Goal: Register for event/course

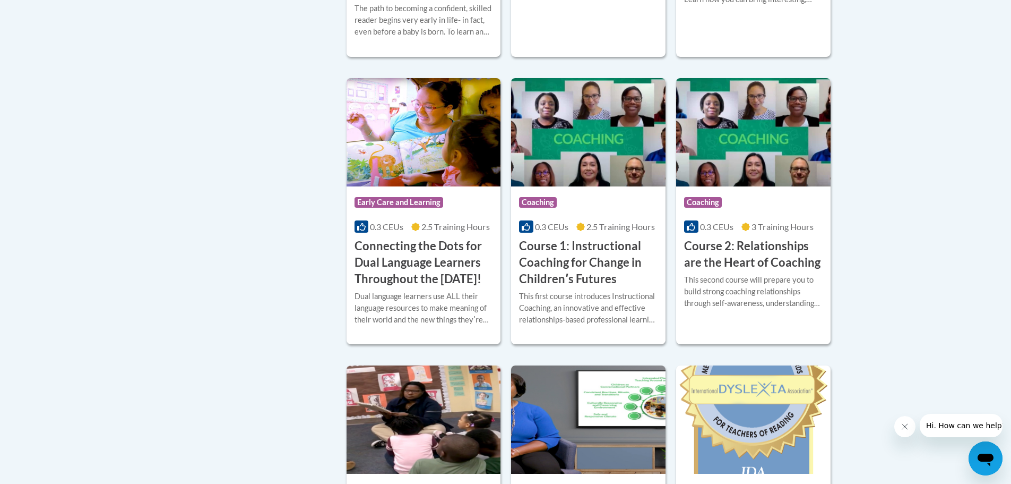
scroll to position [512, 0]
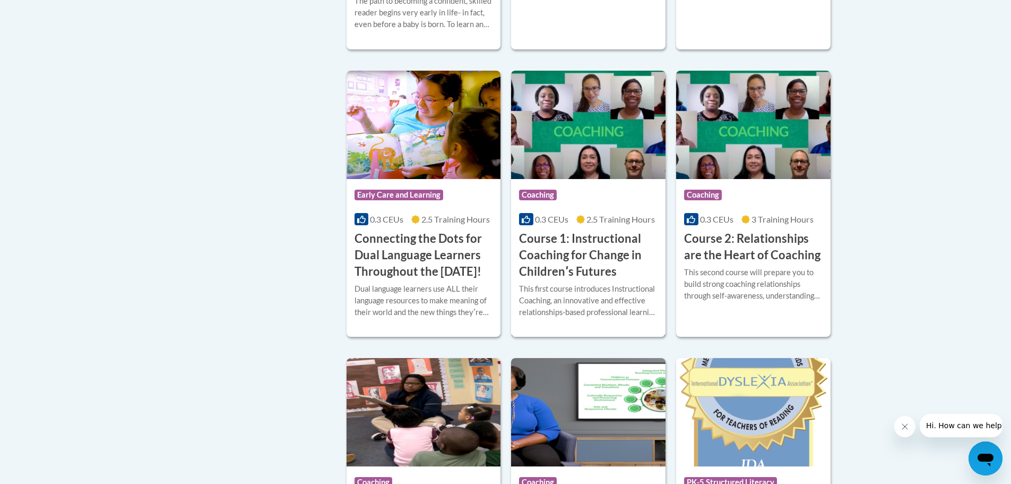
click at [570, 156] on img at bounding box center [588, 125] width 154 height 108
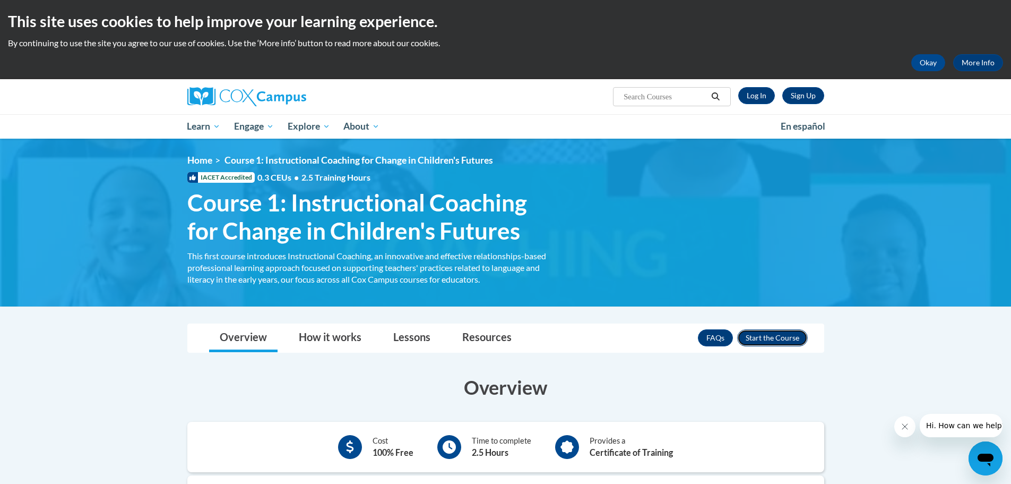
click at [764, 339] on button "Enroll" at bounding box center [772, 337] width 71 height 17
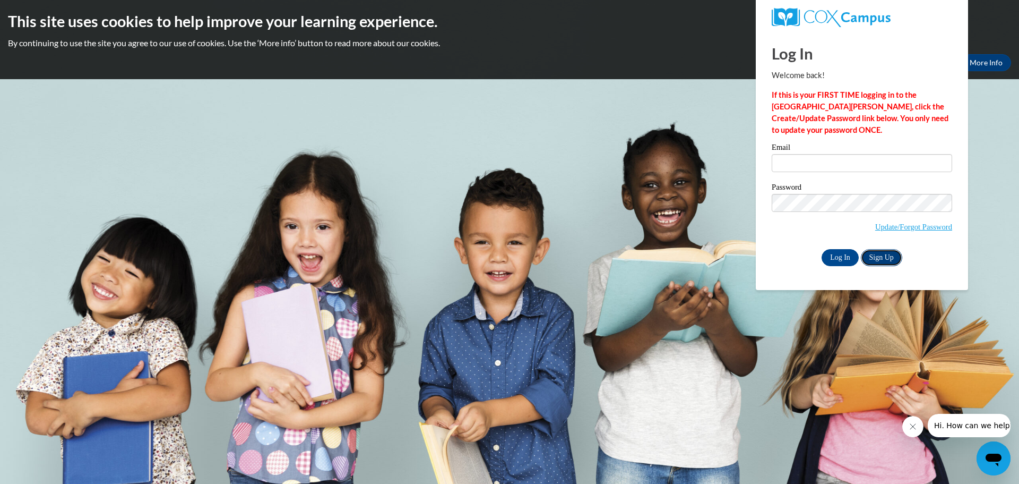
click at [878, 256] on link "Sign Up" at bounding box center [881, 257] width 41 height 17
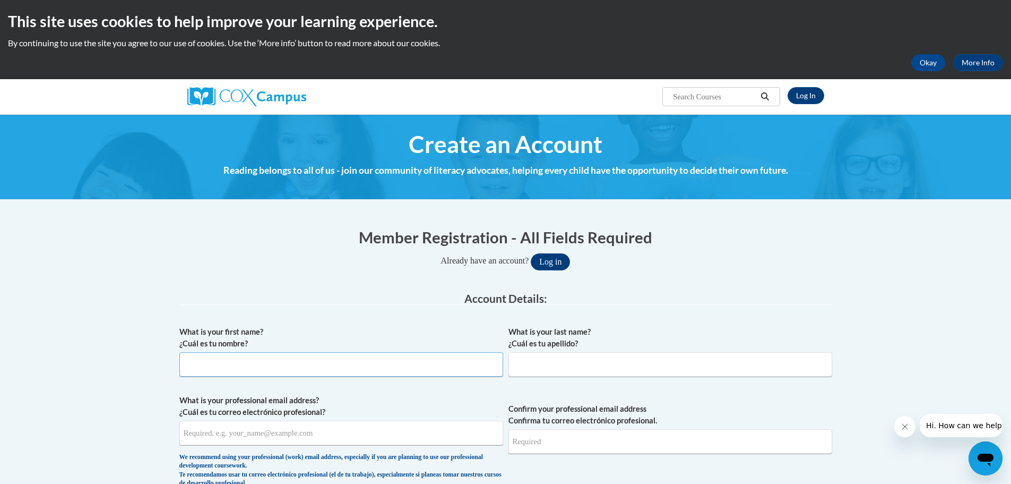
click at [237, 363] on input "What is your first name? ¿Cuál es tu nombre?" at bounding box center [341, 364] width 324 height 24
type input "Renee"
drag, startPoint x: 561, startPoint y: 368, endPoint x: 555, endPoint y: 364, distance: 6.5
click at [557, 364] on input "What is your last name? ¿Cuál es tu apellido?" at bounding box center [671, 364] width 324 height 24
click at [556, 364] on input "What is your last name? ¿Cuál es tu apellido?" at bounding box center [671, 364] width 324 height 24
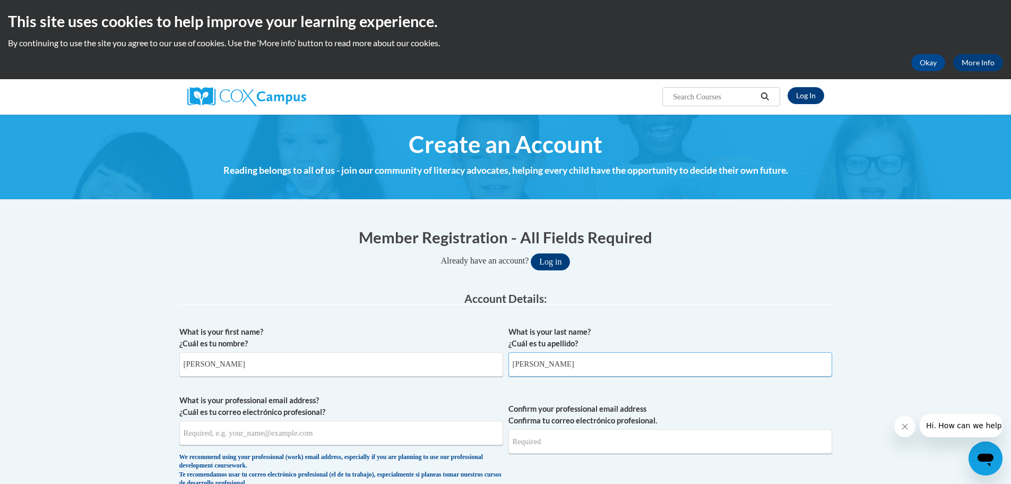
type input "Collier"
click at [244, 433] on input "What is your professional email address? ¿Cuál es tu correo electrónico profesi…" at bounding box center [341, 432] width 324 height 24
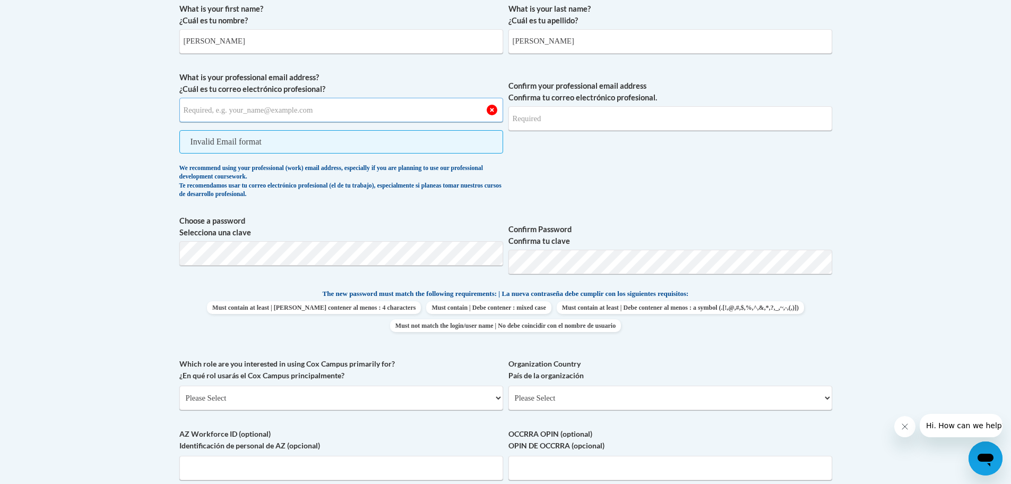
scroll to position [316, 0]
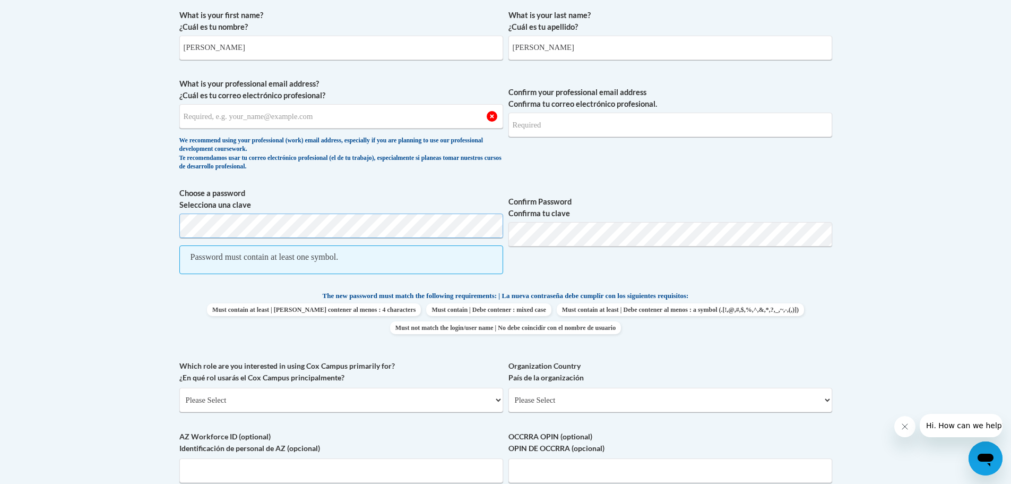
click at [77, 223] on body "This site uses cookies to help improve your learning experience. By continuing …" at bounding box center [505, 347] width 1011 height 1326
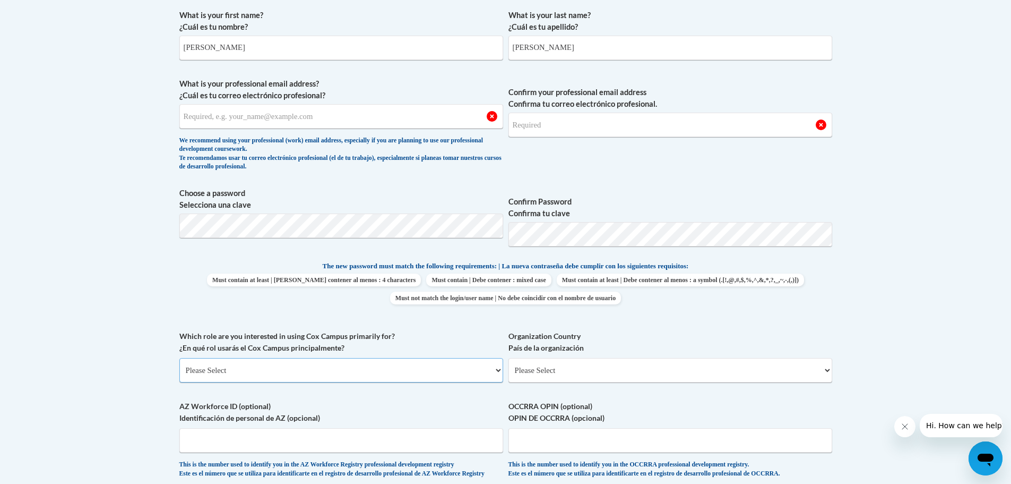
click at [265, 365] on select "Please Select College/University | Colegio/Universidad Community/Nonprofit Part…" at bounding box center [341, 370] width 324 height 24
select select "fbf2d438-af2f-41f8-98f1-81c410e29de3"
click at [179, 358] on select "Please Select College/University | Colegio/Universidad Community/Nonprofit Part…" at bounding box center [341, 370] width 324 height 24
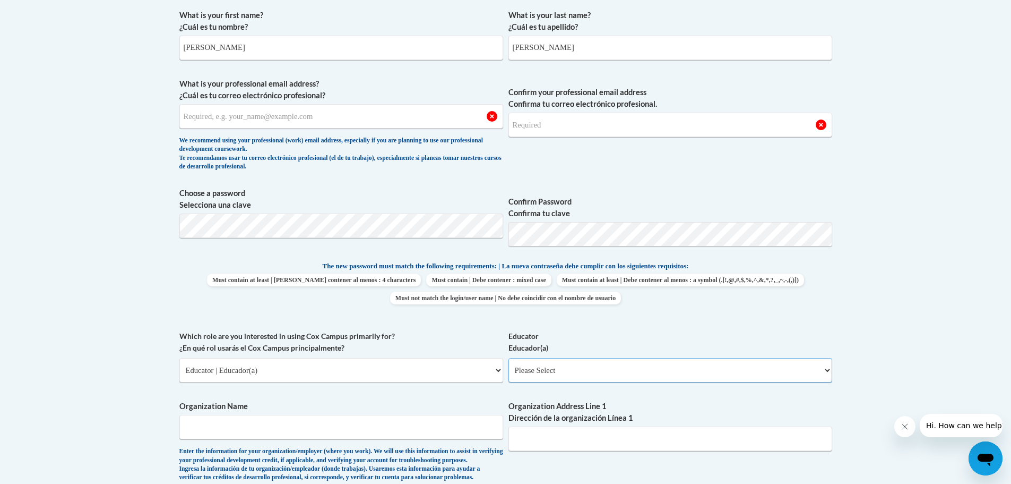
click at [827, 369] on select "Please Select Early Learning/Daycare Teacher/Family Home Care Provider | Maestr…" at bounding box center [671, 370] width 324 height 24
select select "5e2af403-4f2c-4e49-a02f-103e55d7b75b"
click at [509, 358] on select "Please Select Early Learning/Daycare Teacher/Family Home Care Provider | Maestr…" at bounding box center [671, 370] width 324 height 24
click at [358, 428] on input "Organization Name" at bounding box center [341, 427] width 324 height 24
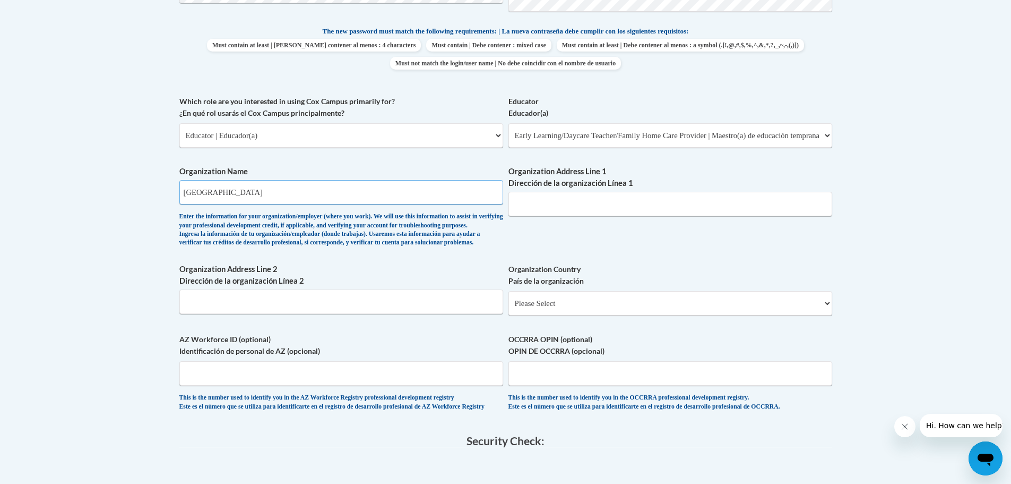
scroll to position [553, 0]
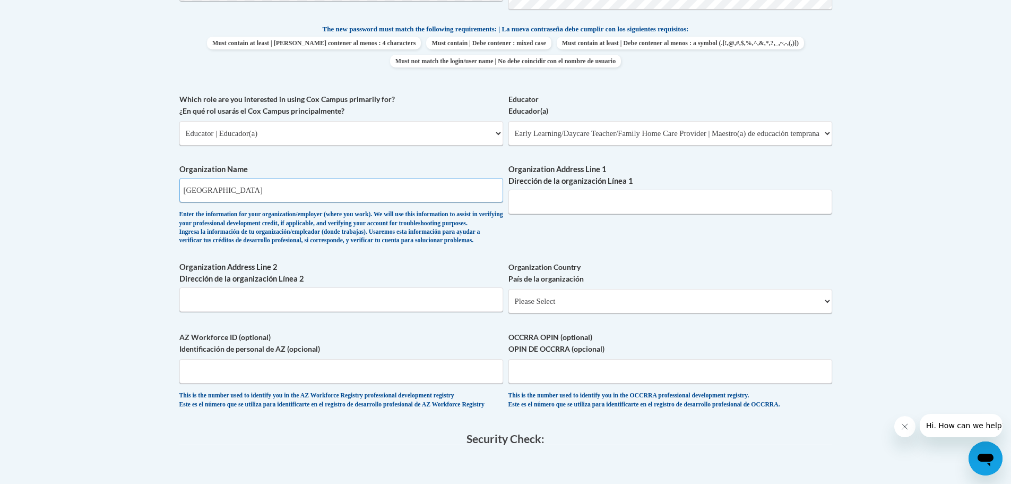
type input "Genesis Academy Learning Center"
click at [824, 313] on select "Please Select United States | Estados Unidos Outside of the United States | Fue…" at bounding box center [671, 301] width 324 height 24
select select "ad49bcad-a171-4b2e-b99c-48b446064914"
click at [509, 306] on select "Please Select United States | Estados Unidos Outside of the United States | Fue…" at bounding box center [671, 301] width 324 height 24
select select
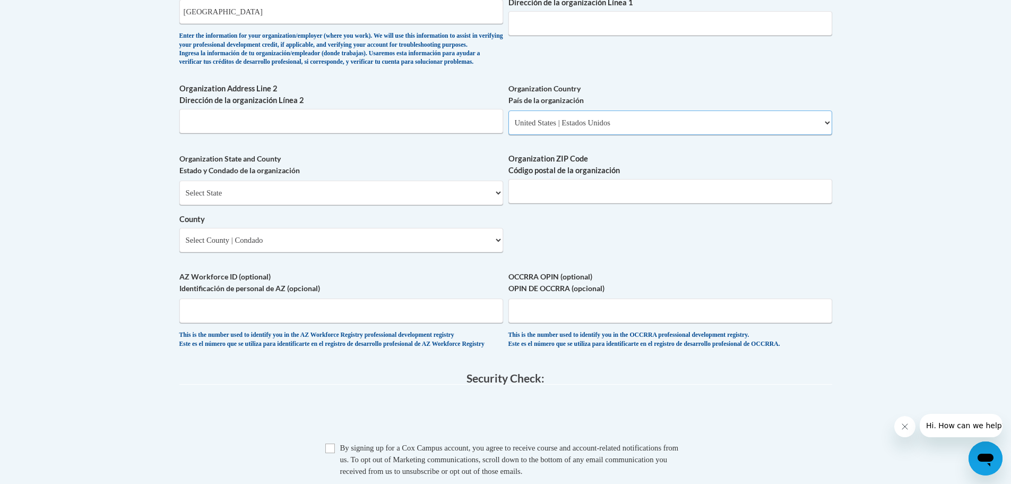
scroll to position [737, 0]
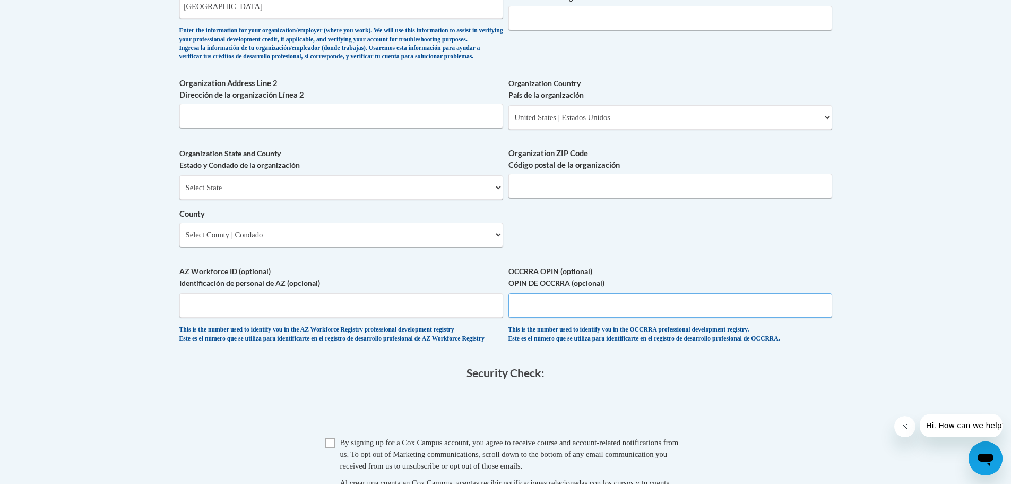
click at [548, 317] on input "OCCRRA OPIN (optional) OPIN DE OCCRRA (opcional)" at bounding box center [671, 305] width 324 height 24
type input "11476266"
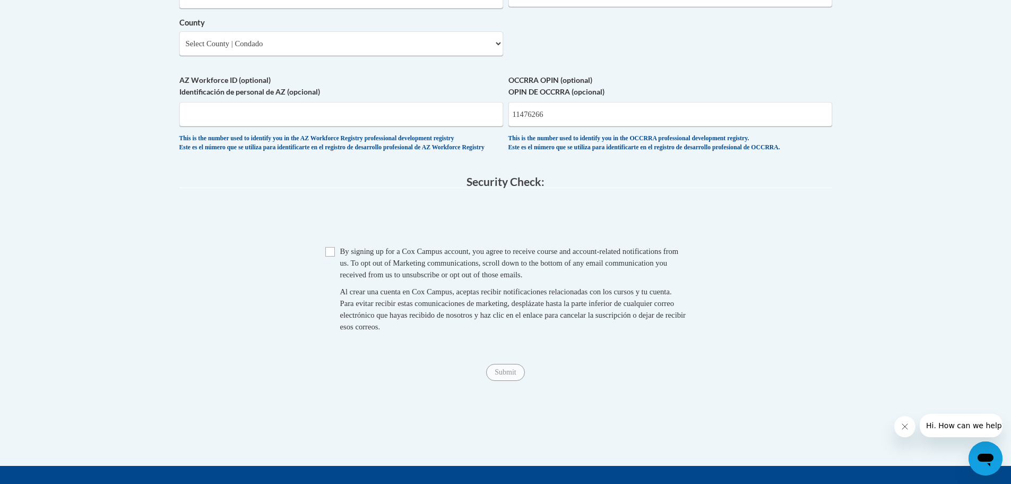
scroll to position [930, 0]
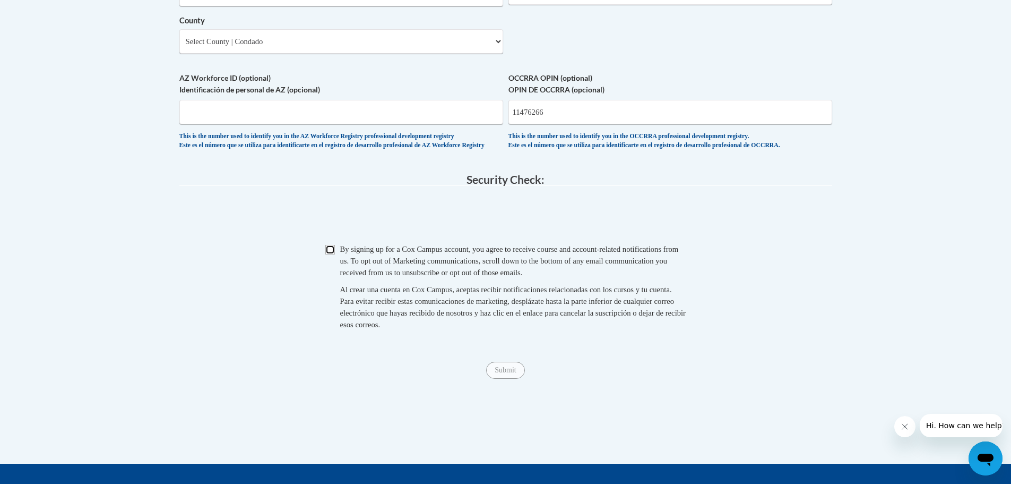
click at [333, 254] on input "Checkbox" at bounding box center [330, 250] width 10 height 10
checkbox input "true"
click at [506, 373] on span "Submit" at bounding box center [505, 369] width 38 height 8
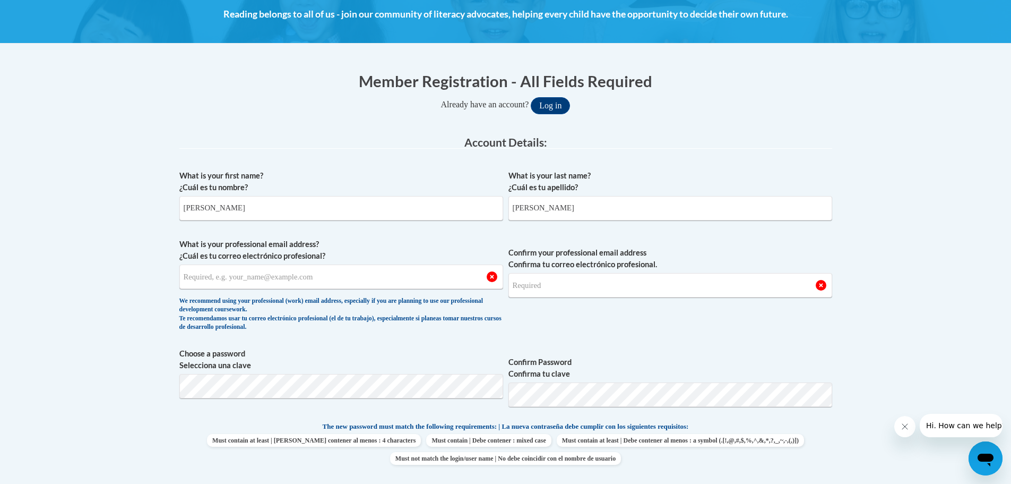
scroll to position [160, 0]
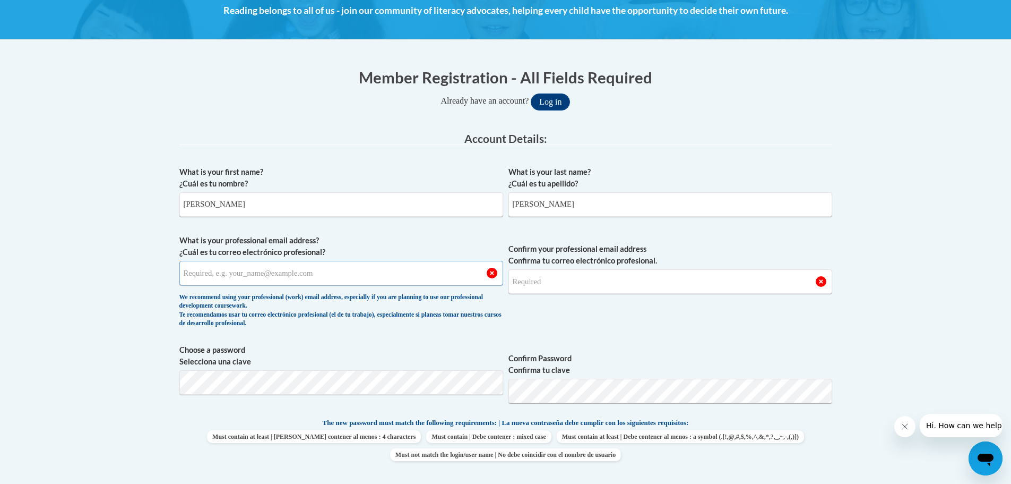
paste input "renee.hrgenesis@gmail.com"
type input "renee.hrgenesis@gmail.com"
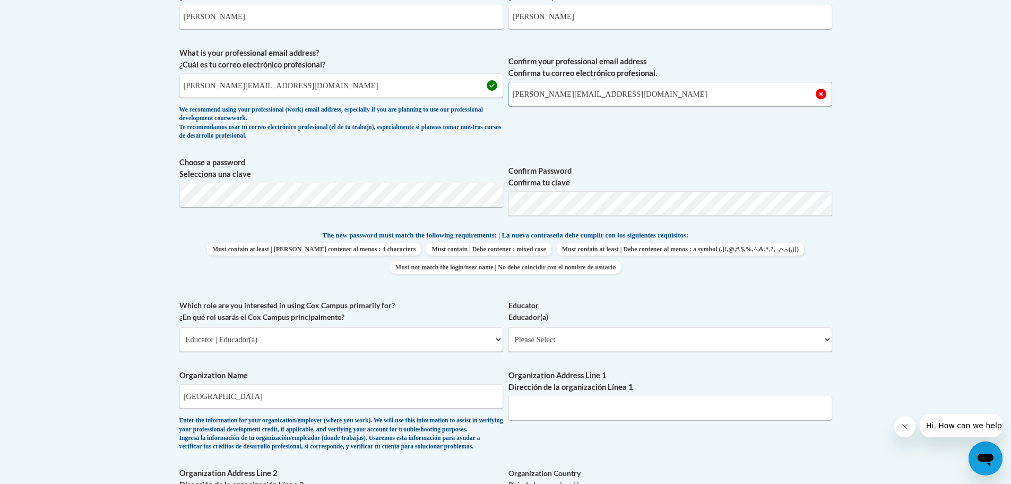
scroll to position [349, 0]
type input "renee.hrgenesis@gmail.com"
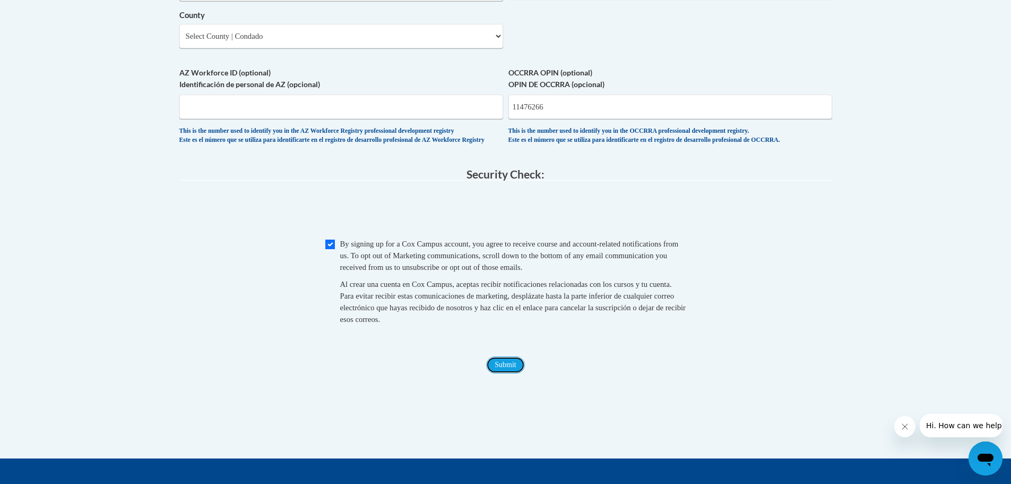
click at [510, 373] on input "Submit" at bounding box center [505, 364] width 38 height 17
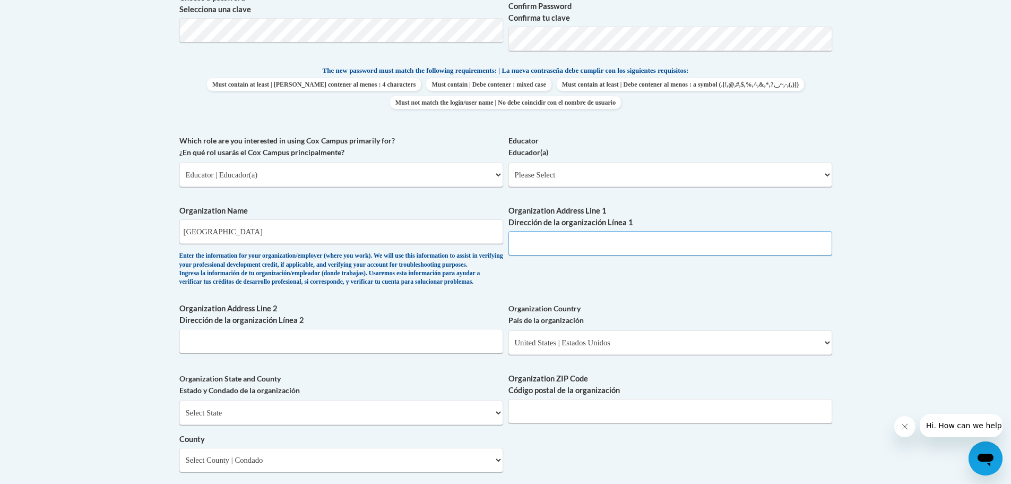
scroll to position [513, 0]
click at [539, 240] on input "Organization Address Line 1 Dirección de la organización Línea 1" at bounding box center [671, 241] width 324 height 24
type input "6015 Colerain Ave"
select select "Ohio"
type input "45239"
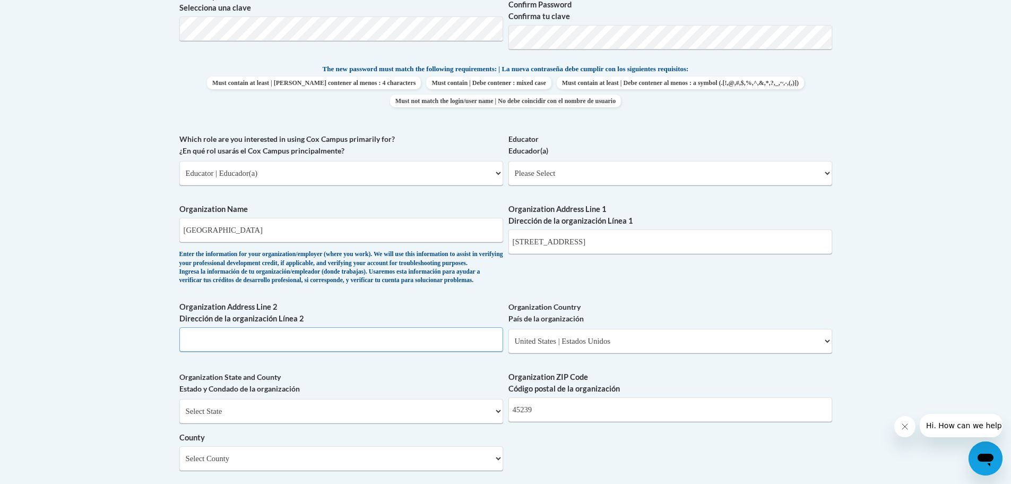
click at [246, 351] on input "Organization Address Line 2 Dirección de la organización Línea 2" at bounding box center [341, 339] width 324 height 24
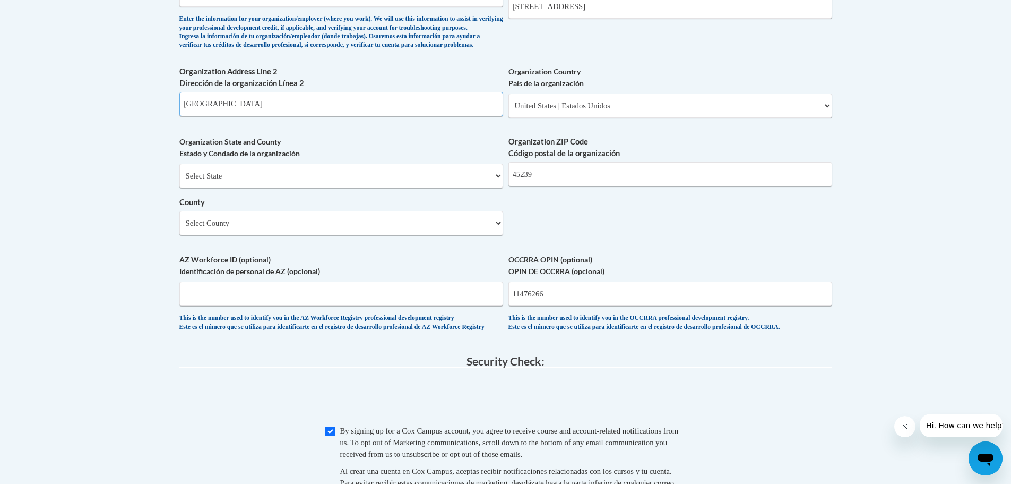
scroll to position [781, 0]
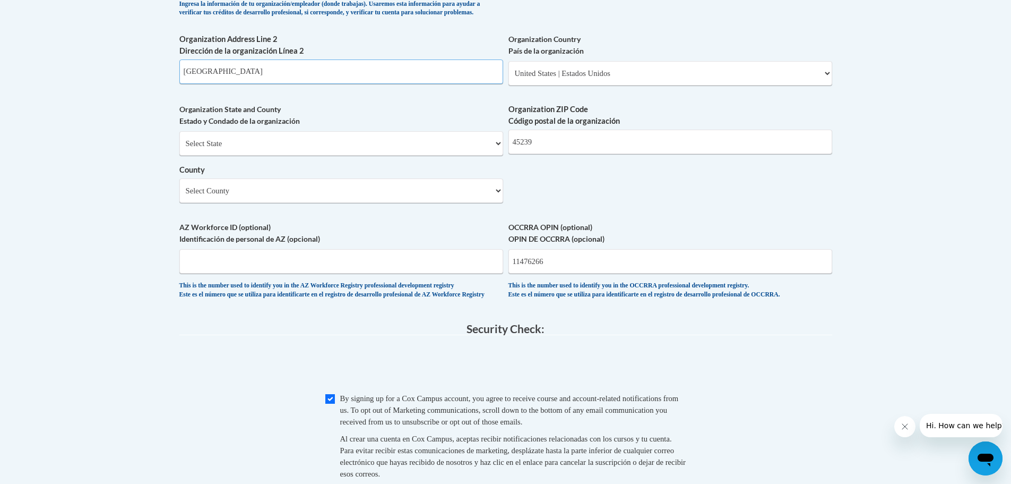
type input "Cincinnati"
click at [495, 203] on select "Select County Adams Allen Ashland Ashtabula Athens Auglaize Belmont Brown Butle…" at bounding box center [341, 190] width 324 height 24
select select "Hamilton"
click at [179, 196] on select "Select County Adams Allen Ashland Ashtabula Athens Auglaize Belmont Brown Butle…" at bounding box center [341, 190] width 324 height 24
click at [254, 271] on input "AZ Workforce ID (optional) Identificación de personal de AZ (opcional)" at bounding box center [341, 261] width 324 height 24
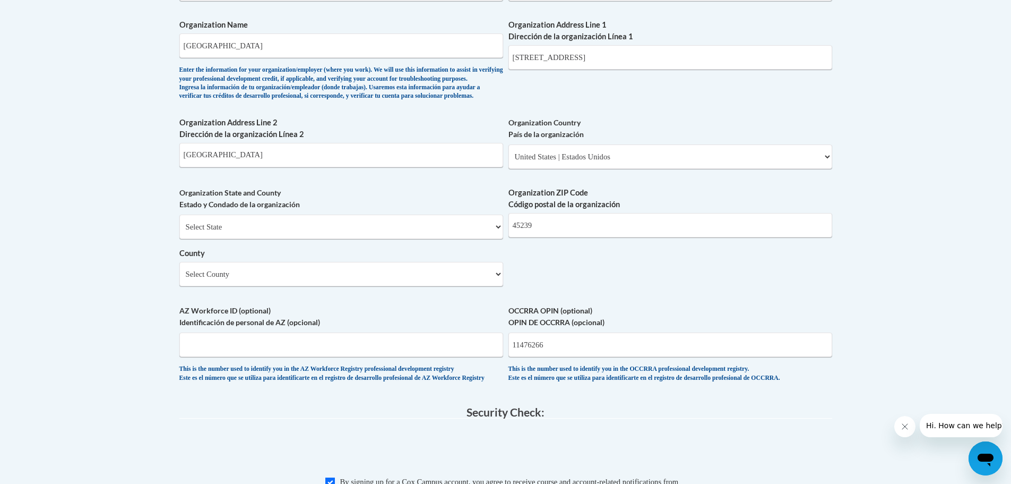
scroll to position [708, 0]
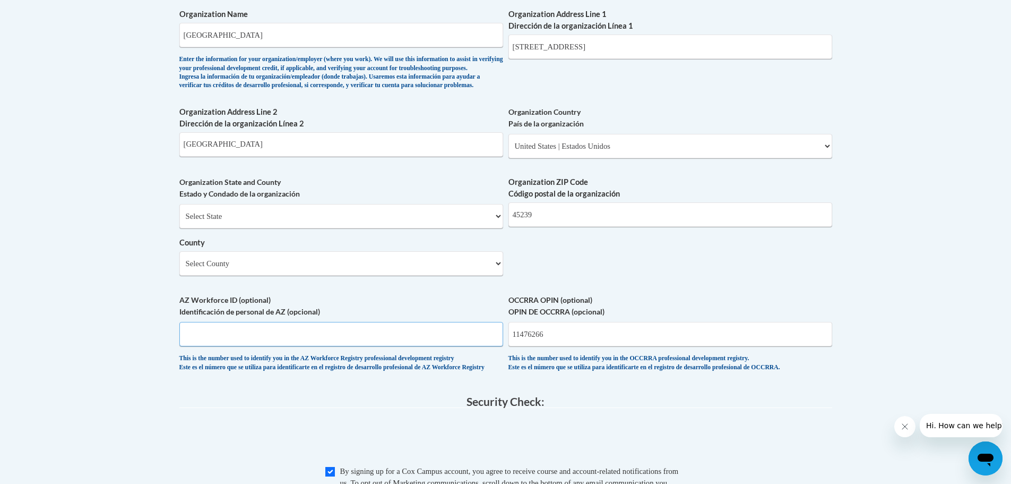
click at [211, 346] on input "AZ Workforce ID (optional) Identificación de personal de AZ (opcional)" at bounding box center [341, 334] width 324 height 24
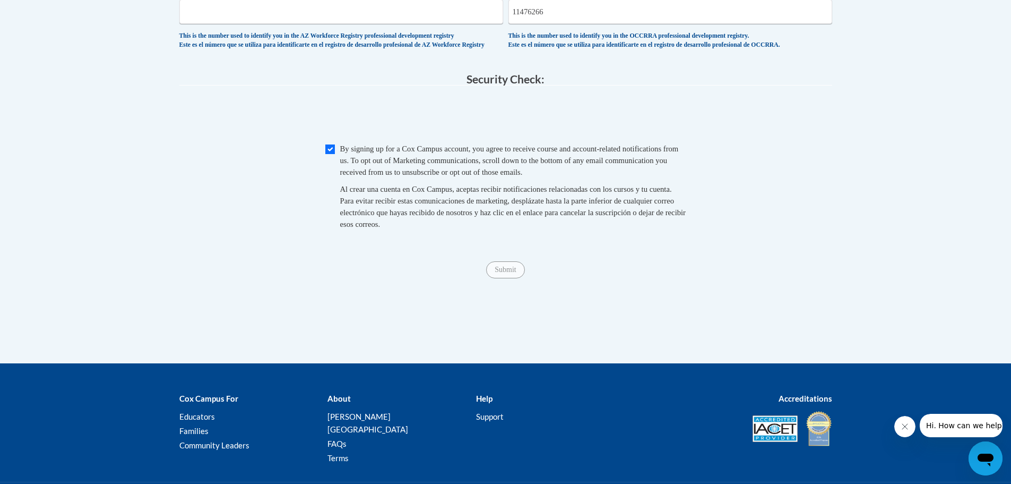
scroll to position [998, 0]
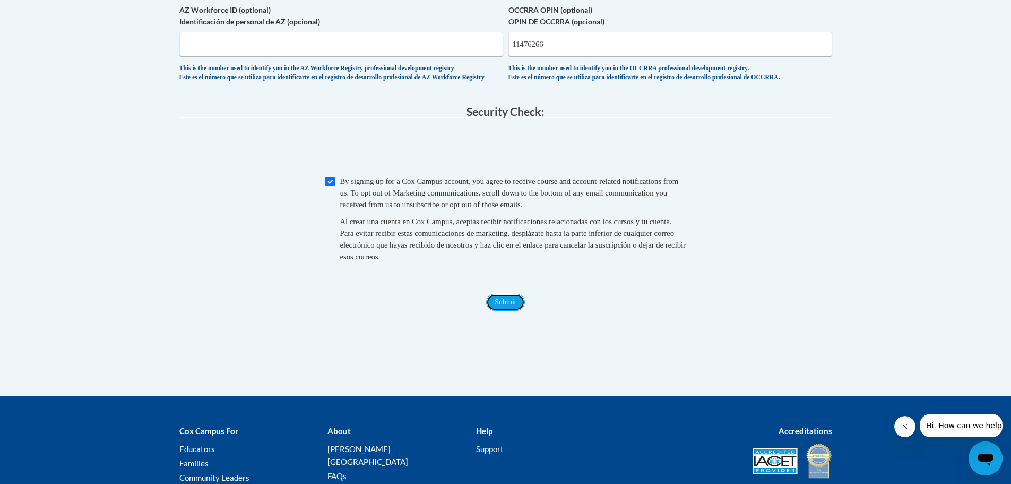
click at [514, 311] on input "Submit" at bounding box center [505, 302] width 38 height 17
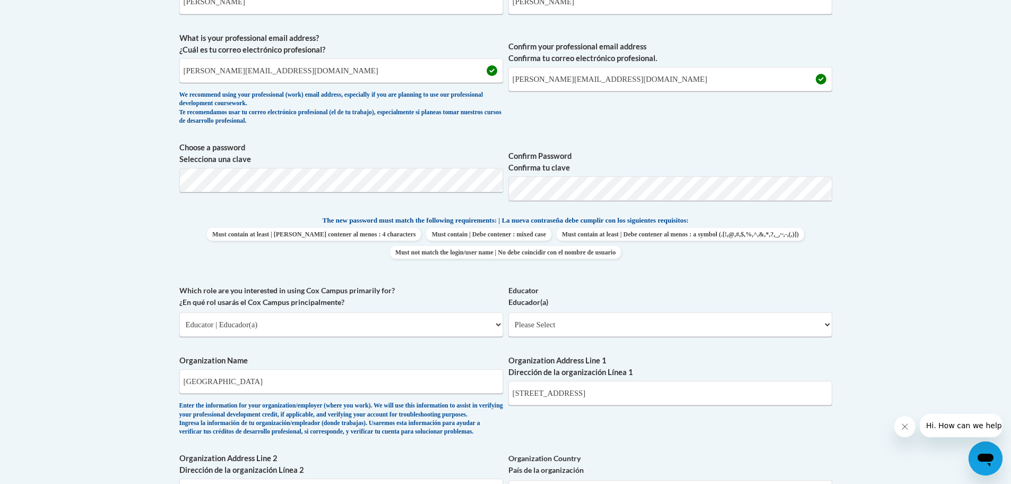
scroll to position [293, 0]
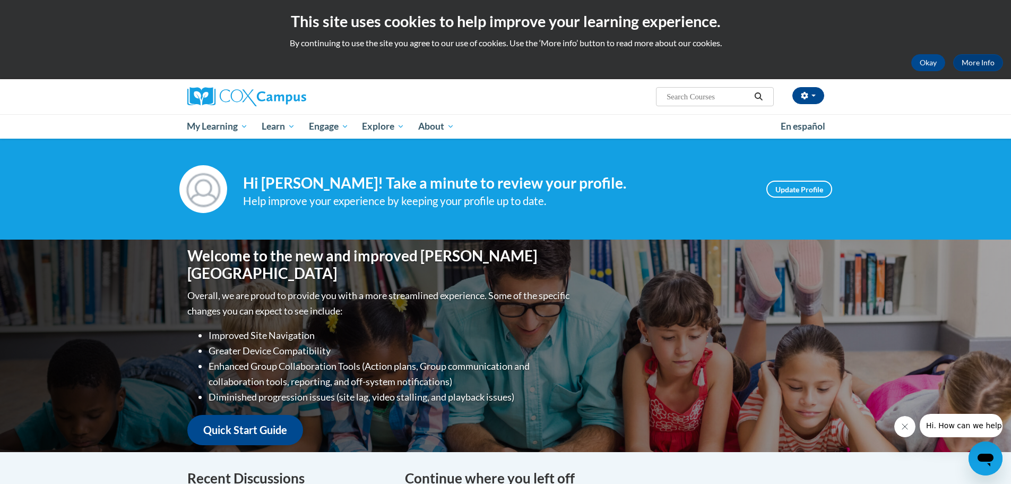
click at [723, 96] on input "Search..." at bounding box center [708, 96] width 85 height 13
click at [758, 93] on icon "Search" at bounding box center [759, 96] width 8 height 8
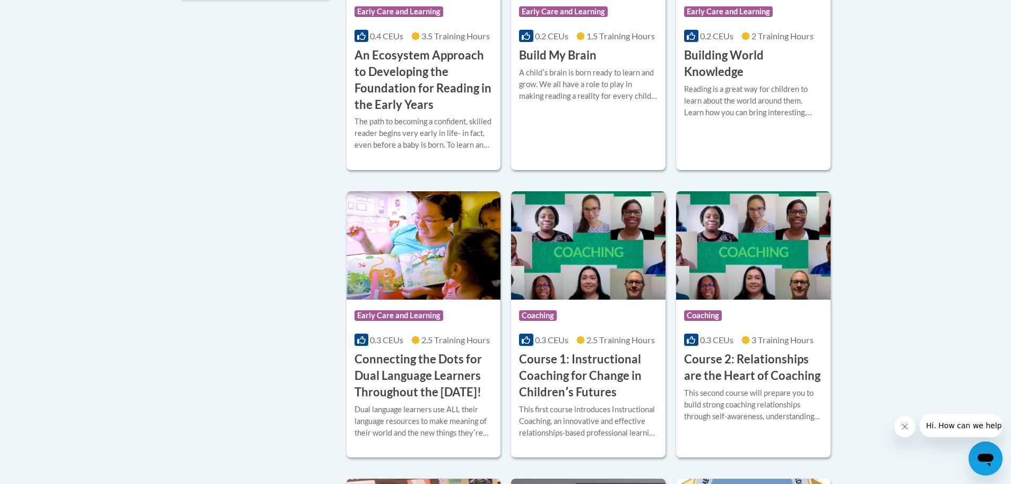
scroll to position [410, 0]
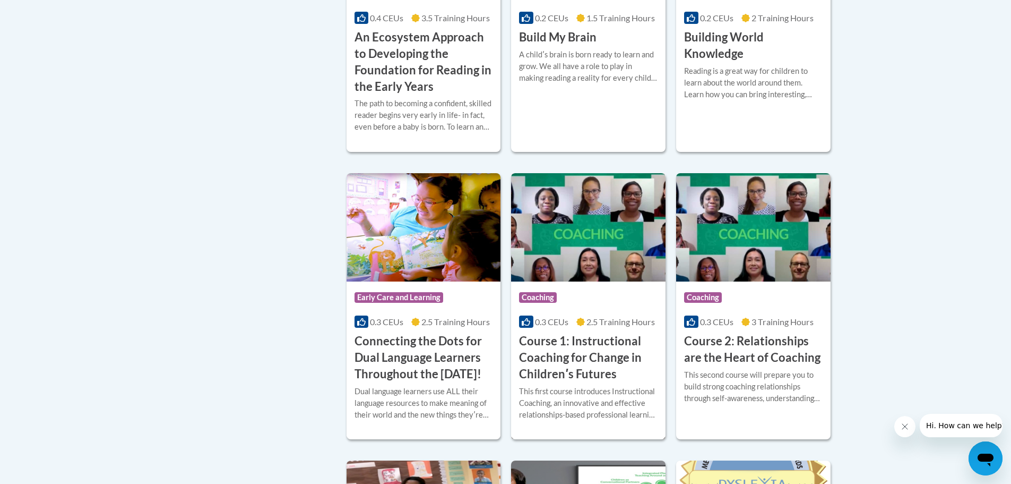
click at [568, 259] on img at bounding box center [588, 227] width 154 height 108
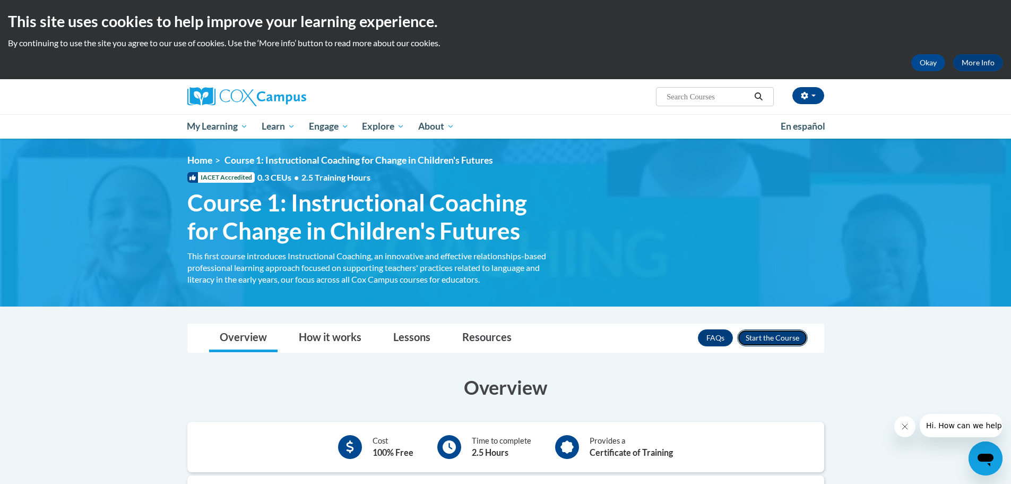
click at [768, 334] on button "Enroll" at bounding box center [772, 337] width 71 height 17
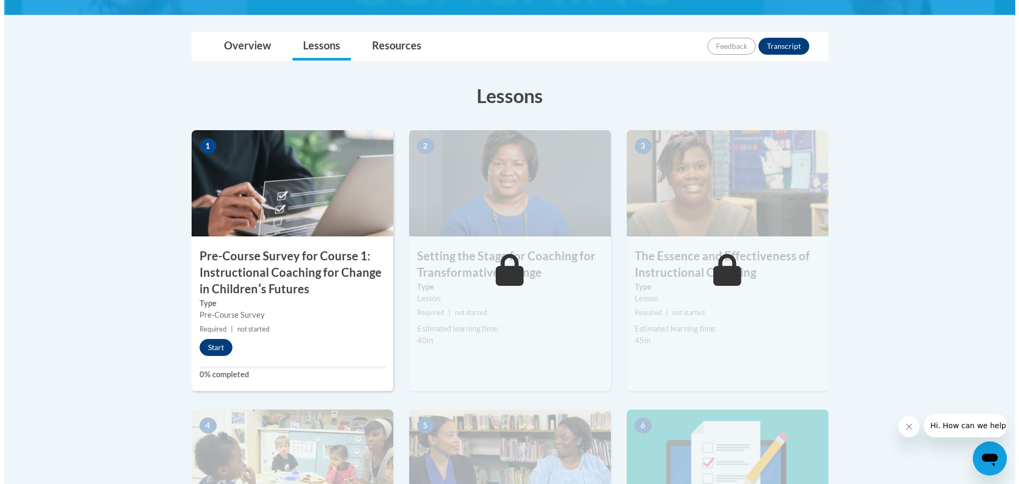
scroll to position [308, 0]
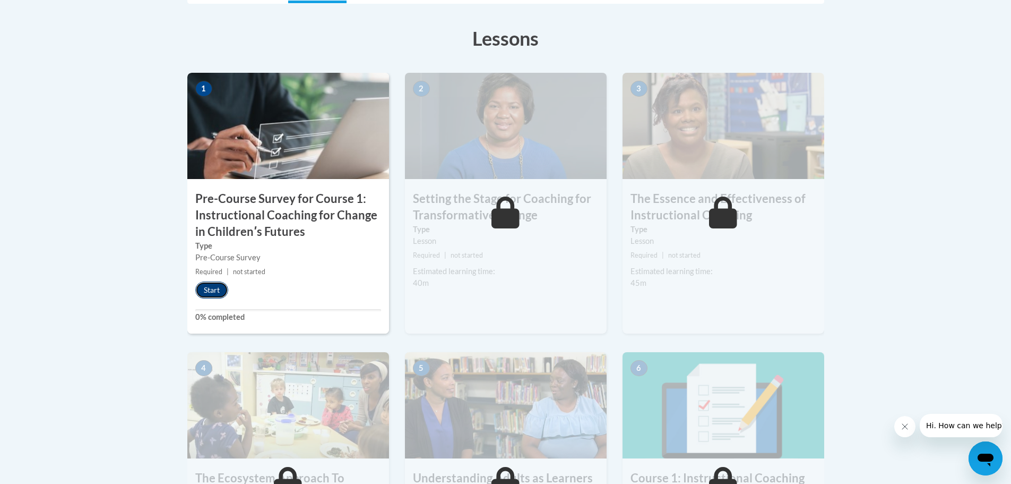
click at [218, 286] on button "Start" at bounding box center [211, 289] width 33 height 17
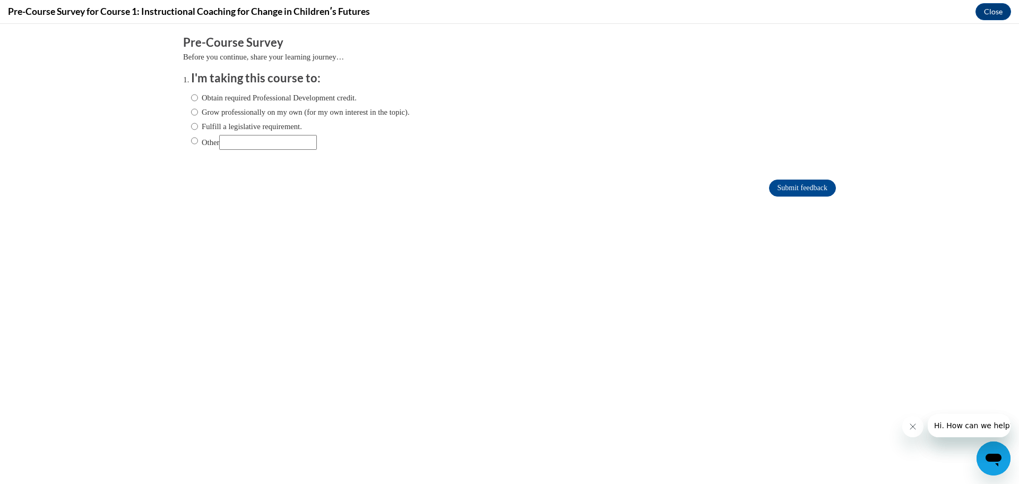
scroll to position [0, 0]
click at [191, 96] on input "Obtain required Professional Development credit." at bounding box center [194, 98] width 7 height 12
radio input "true"
click at [191, 109] on input "Grow professionally on my own (for my own interest in the topic)." at bounding box center [194, 112] width 7 height 12
radio input "true"
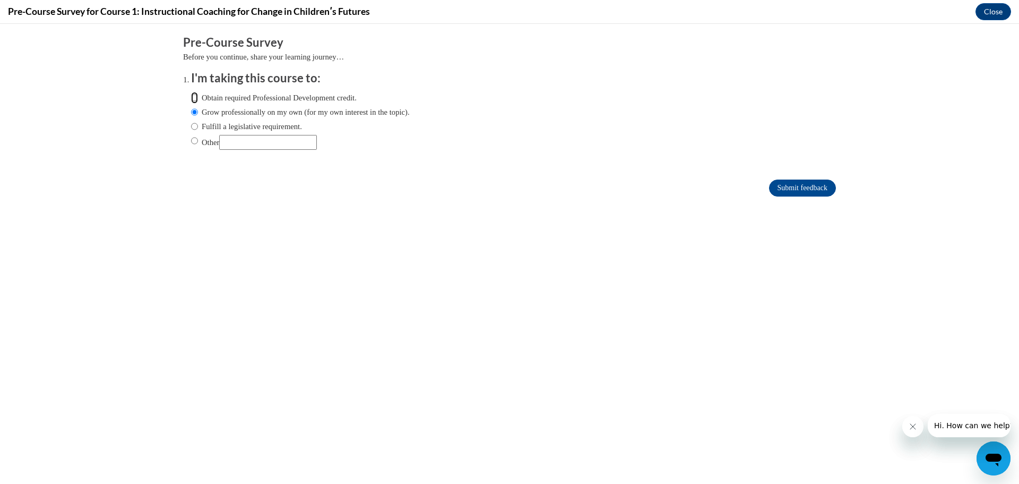
drag, startPoint x: 188, startPoint y: 96, endPoint x: 188, endPoint y: 108, distance: 11.7
click at [191, 99] on input "Obtain required Professional Development credit." at bounding box center [194, 98] width 7 height 12
radio input "true"
drag, startPoint x: 566, startPoint y: 367, endPoint x: 610, endPoint y: 340, distance: 51.7
click at [575, 364] on body "Comments Pre-Course Survey Before you continue, share your learning journey… I'…" at bounding box center [509, 254] width 1019 height 460
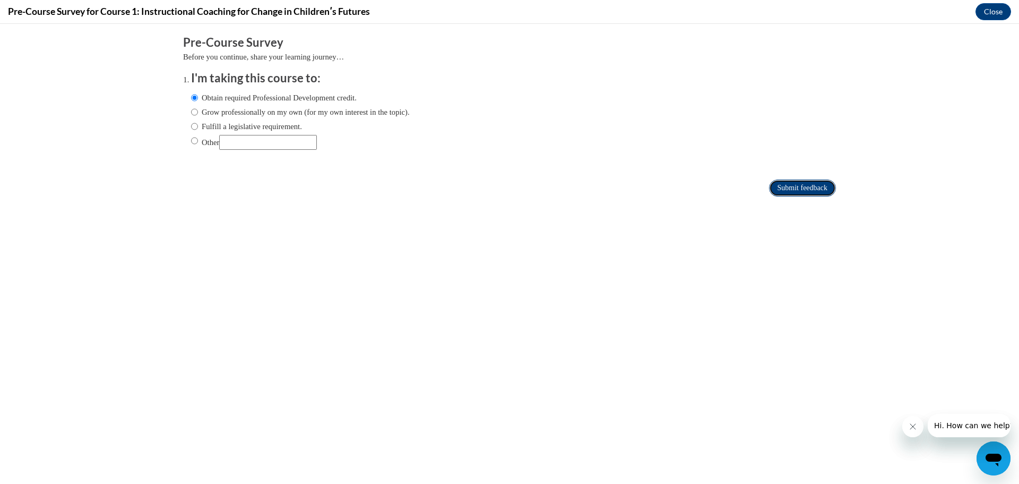
drag, startPoint x: 794, startPoint y: 188, endPoint x: 788, endPoint y: 186, distance: 6.9
click at [789, 185] on input "Submit feedback" at bounding box center [802, 187] width 67 height 17
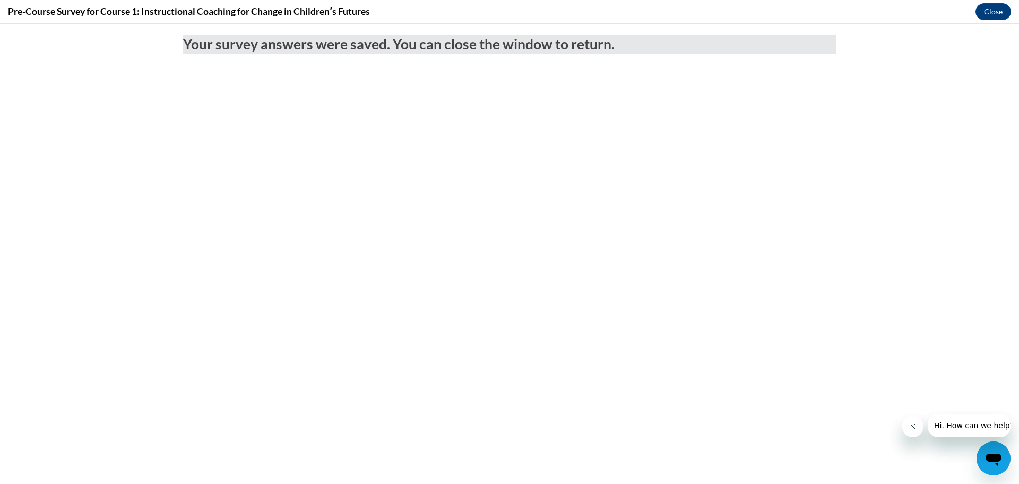
click at [912, 425] on icon "Close message from company" at bounding box center [912, 426] width 8 height 8
click at [912, 427] on icon "Close message from company" at bounding box center [912, 426] width 5 height 5
click at [985, 7] on button "Close" at bounding box center [994, 11] width 36 height 17
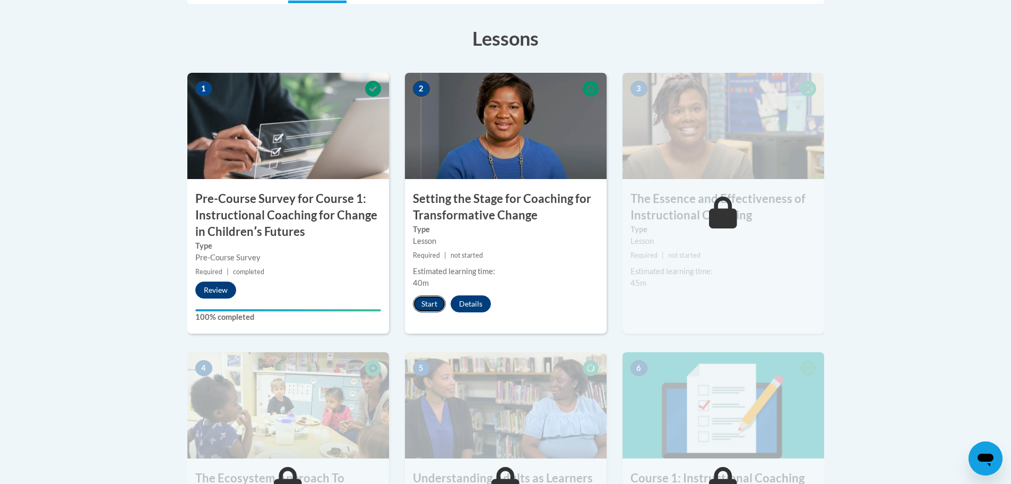
click at [429, 301] on button "Start" at bounding box center [429, 303] width 33 height 17
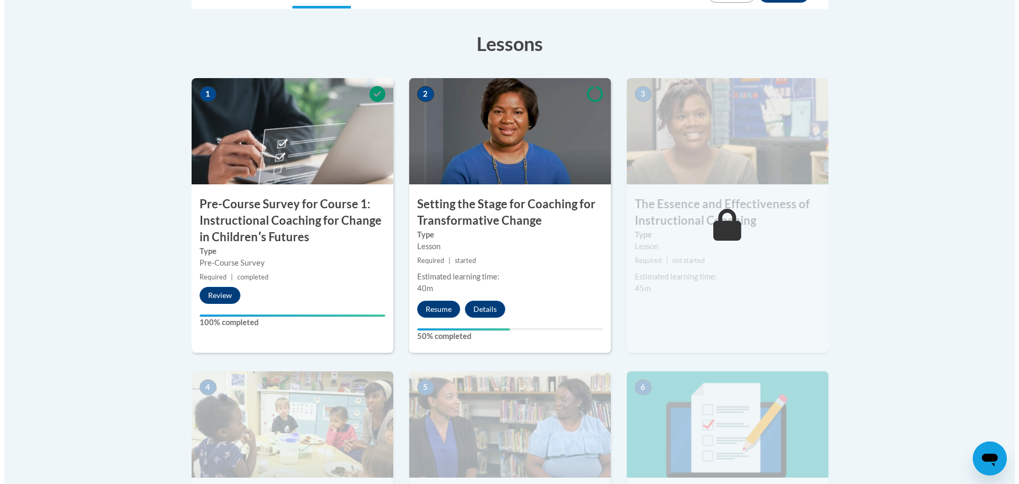
scroll to position [302, 0]
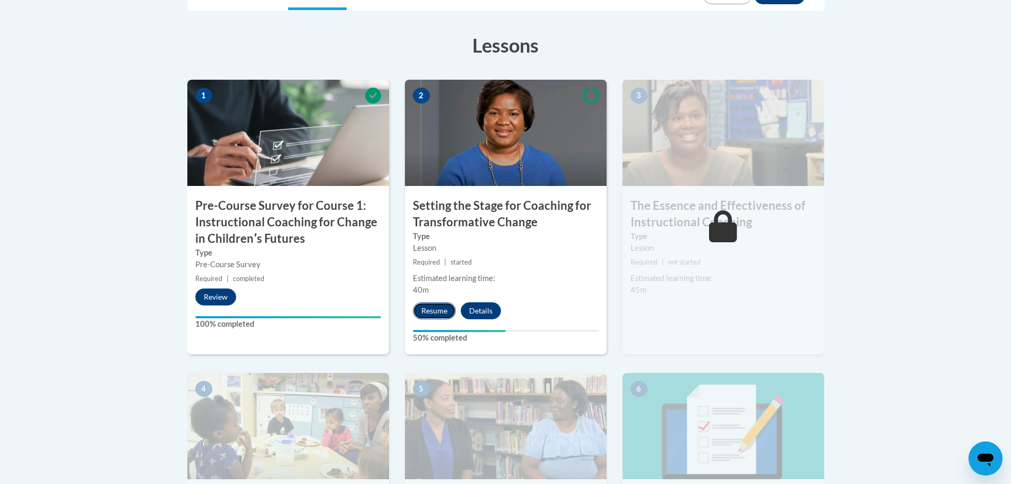
click at [437, 308] on button "Resume" at bounding box center [434, 310] width 43 height 17
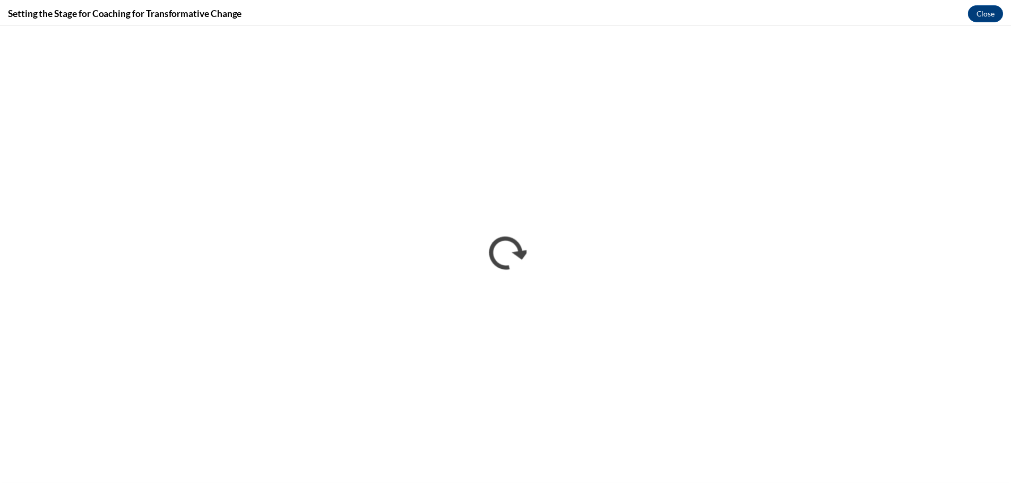
scroll to position [0, 0]
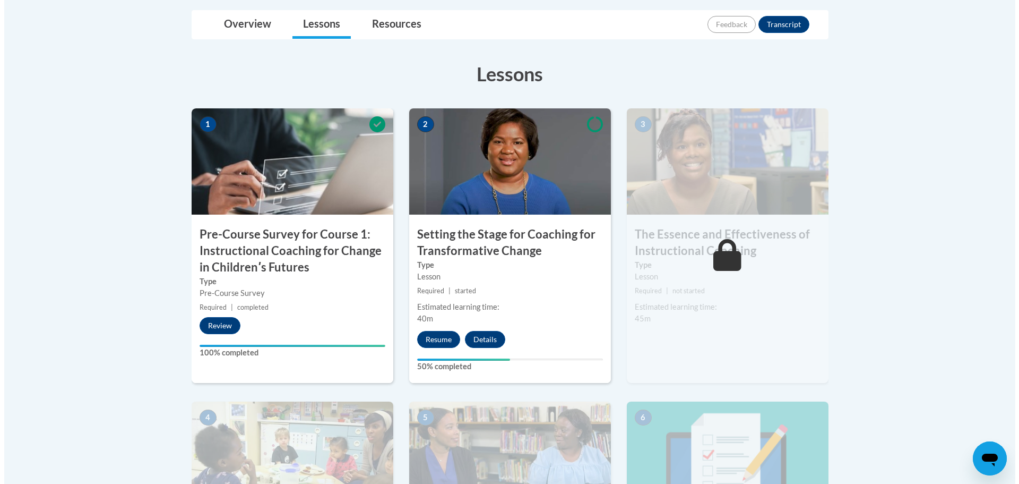
scroll to position [280, 0]
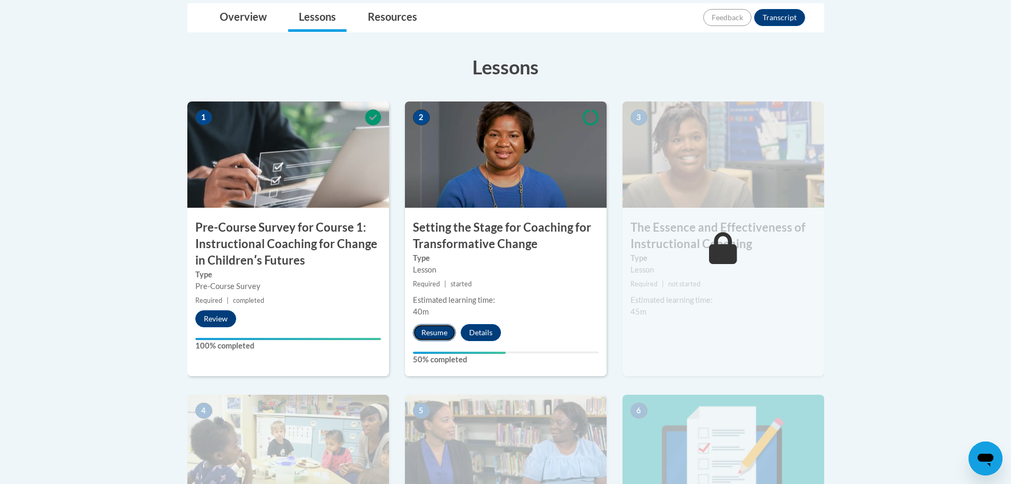
click at [438, 336] on button "Resume" at bounding box center [434, 332] width 43 height 17
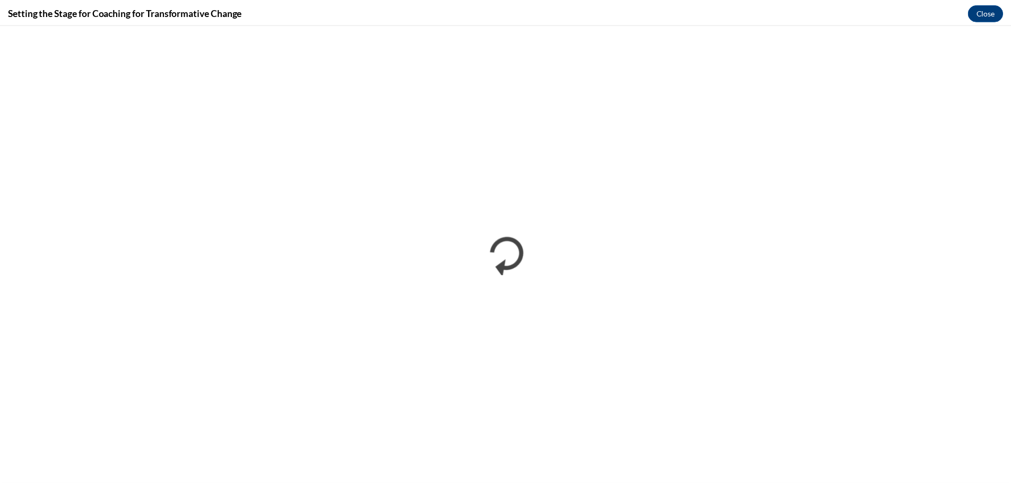
scroll to position [0, 0]
